Goal: Check status: Check status

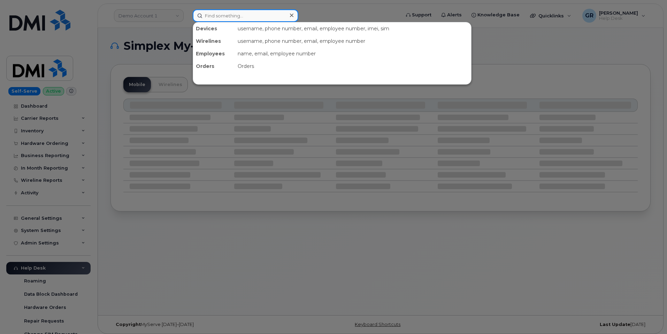
drag, startPoint x: 212, startPoint y: 10, endPoint x: 215, endPoint y: 13, distance: 4.2
click at [213, 10] on input at bounding box center [246, 15] width 106 height 13
paste input "[PERSON_NAME]"
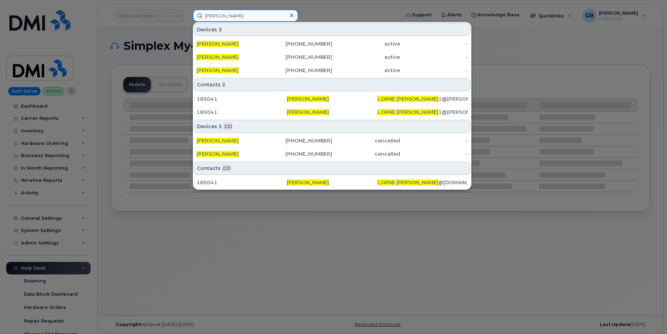
type input "Lorne Caley"
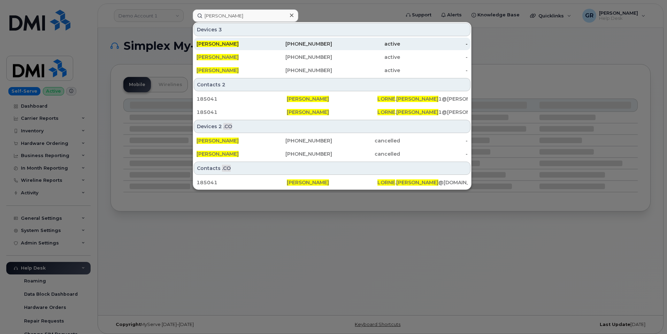
click at [231, 38] on link "LORNE CALEY 251-395-6876 active -" at bounding box center [332, 44] width 277 height 13
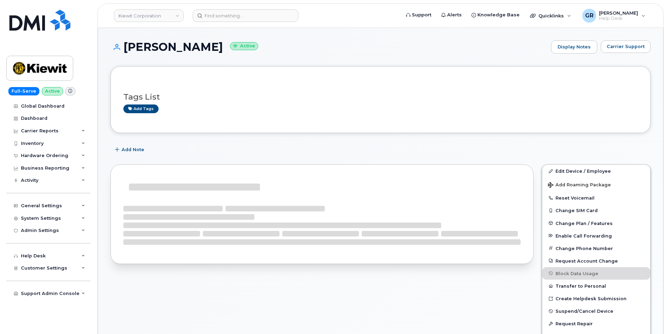
click at [116, 48] on icon at bounding box center [114, 47] width 9 height 6
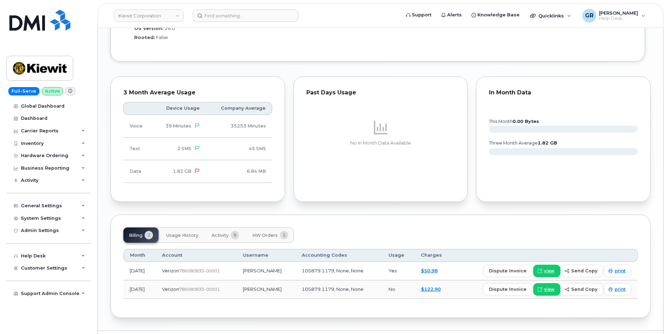
scroll to position [597, 0]
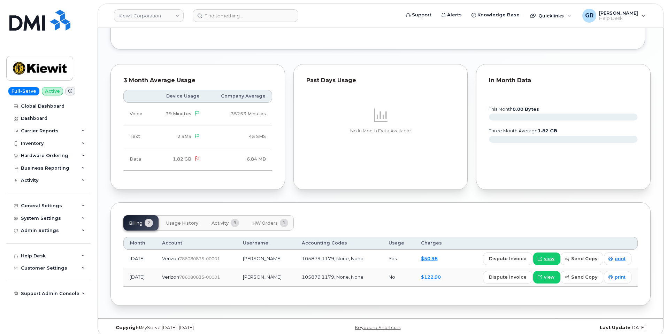
click at [214, 221] on span "Activity" at bounding box center [219, 224] width 17 height 6
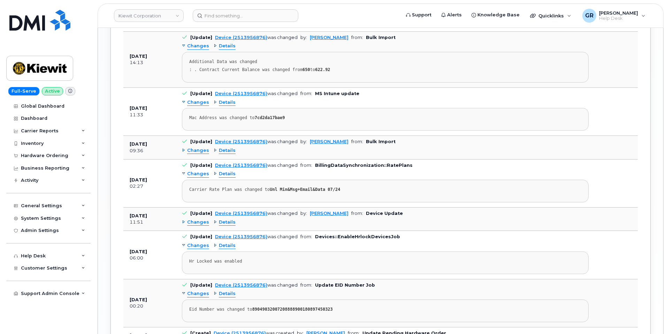
scroll to position [875, 0]
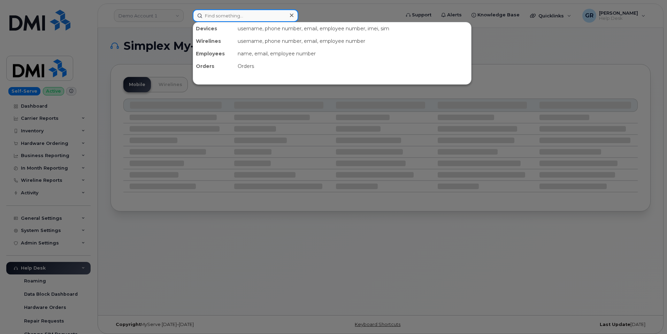
click at [233, 17] on input at bounding box center [246, 15] width 106 height 13
paste input "301253"
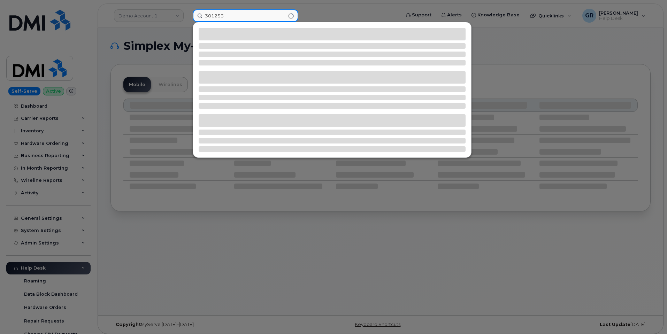
type input "301253"
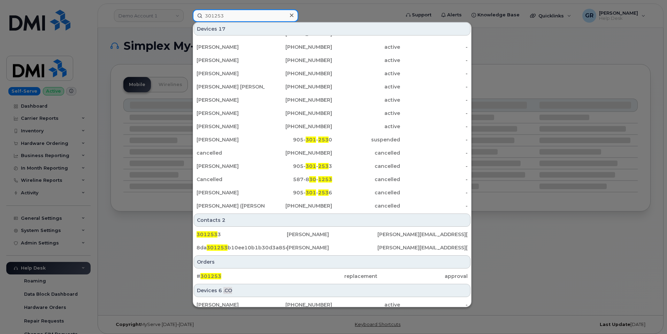
scroll to position [81, 0]
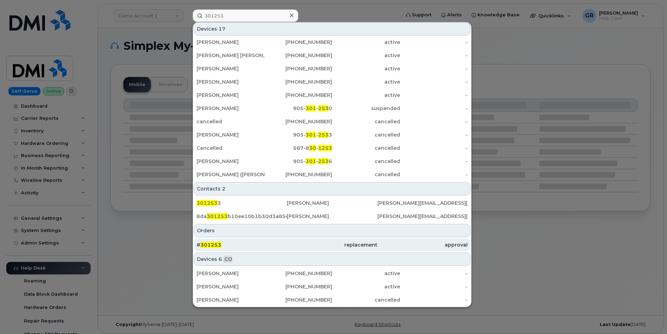
click at [238, 245] on div "# 301253" at bounding box center [241, 244] width 90 height 7
click at [239, 245] on div "# 301253" at bounding box center [241, 244] width 90 height 7
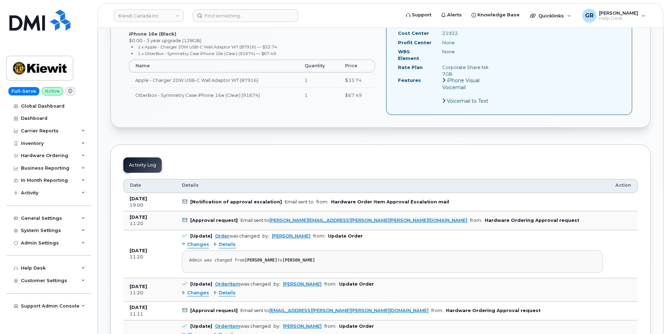
scroll to position [283, 0]
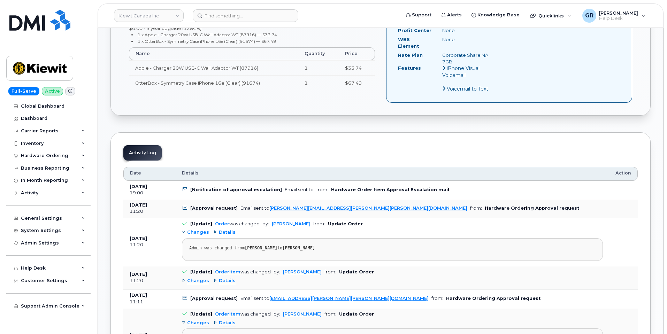
click at [261, 187] on b "[Notification of approval escalation]" at bounding box center [236, 189] width 92 height 5
click at [286, 181] on td "[Notification of approval escalation] Email sent to from: Hardware Order Item A…" at bounding box center [392, 190] width 433 height 19
click at [316, 187] on span "from:" at bounding box center [322, 189] width 12 height 5
click at [194, 187] on b "[Notification of approval escalation]" at bounding box center [236, 189] width 92 height 5
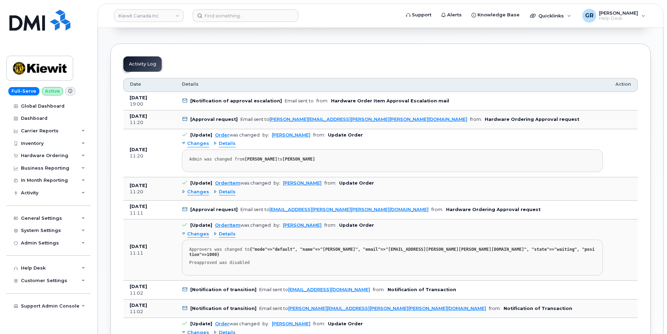
scroll to position [388, 0]
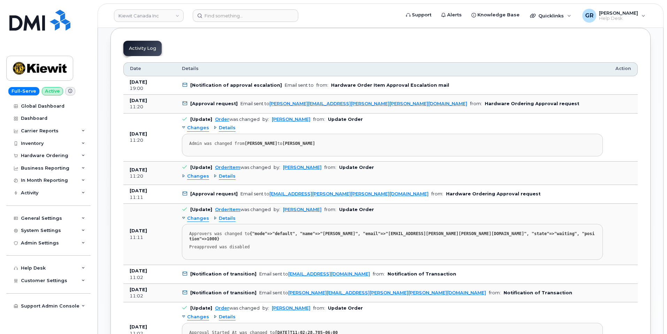
click at [184, 101] on icon at bounding box center [185, 103] width 5 height 5
click at [191, 125] on span "Changes" at bounding box center [198, 128] width 22 height 7
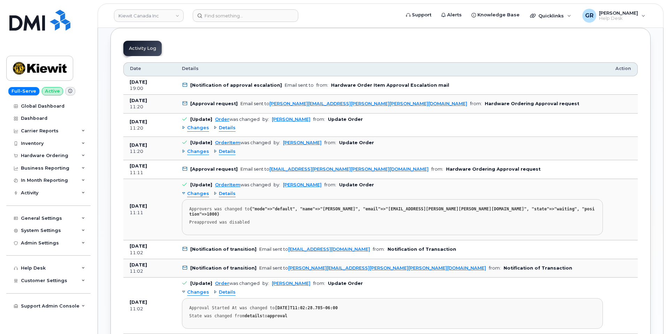
click at [227, 125] on span "Details" at bounding box center [227, 128] width 17 height 7
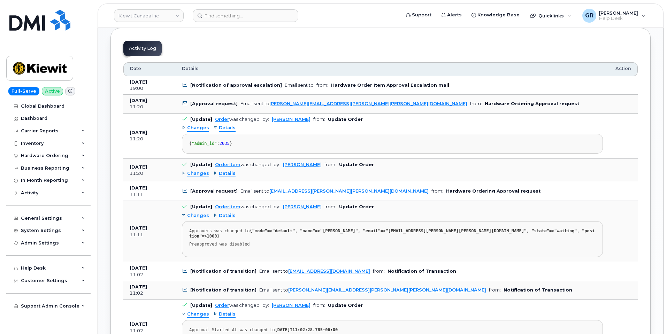
click at [227, 125] on span "Details" at bounding box center [227, 128] width 17 height 7
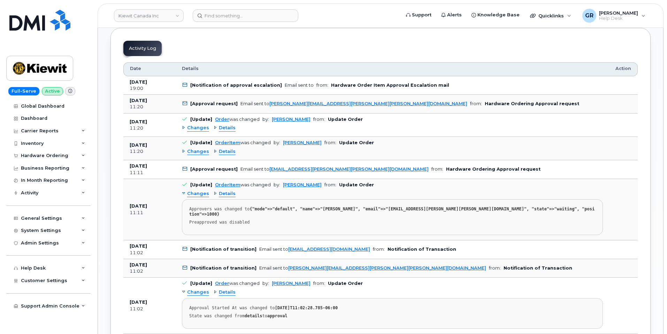
click at [217, 83] on b "[Notification of approval escalation]" at bounding box center [236, 85] width 92 height 5
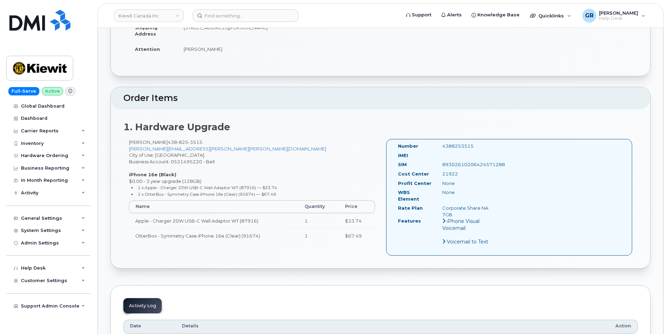
scroll to position [0, 0]
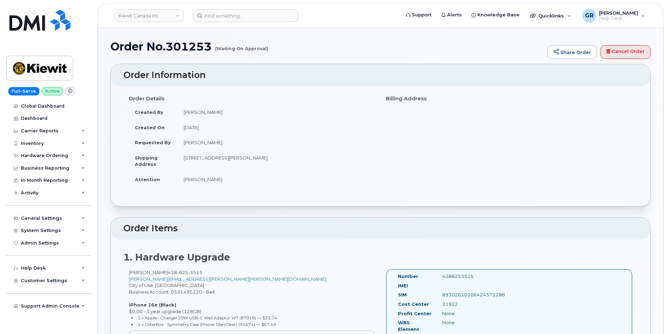
click at [333, 224] on h2 "Order Items" at bounding box center [380, 229] width 514 height 10
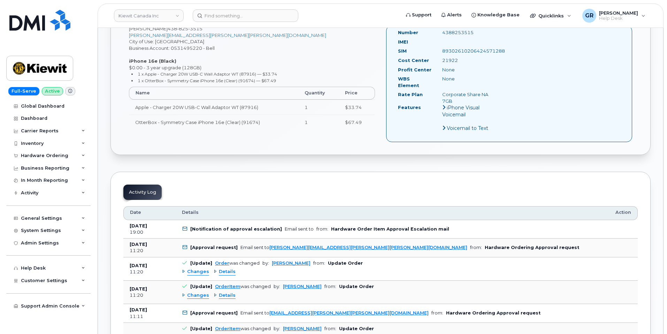
scroll to position [383, 0]
